Goal: Browse casually: Explore the website without a specific task or goal

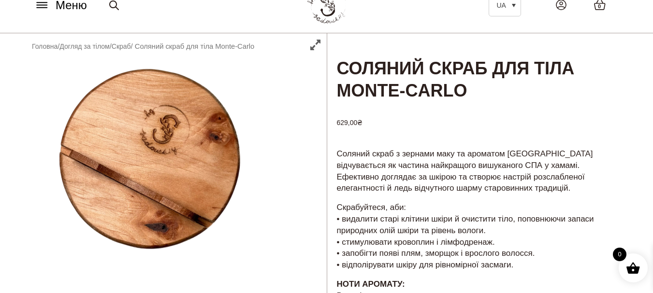
scroll to position [48, 0]
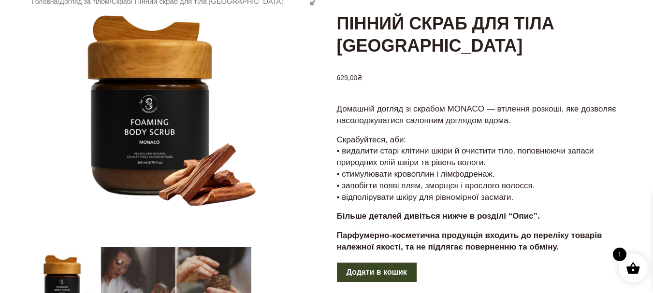
scroll to position [97, 0]
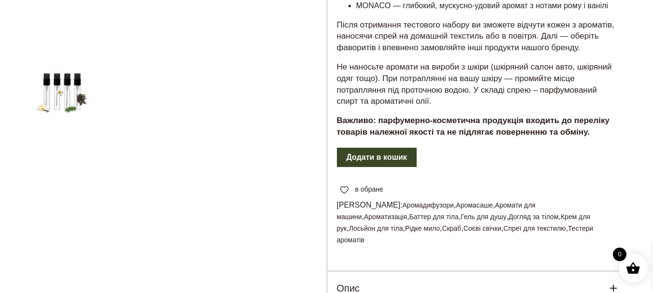
scroll to position [290, 0]
